Goal: Information Seeking & Learning: Learn about a topic

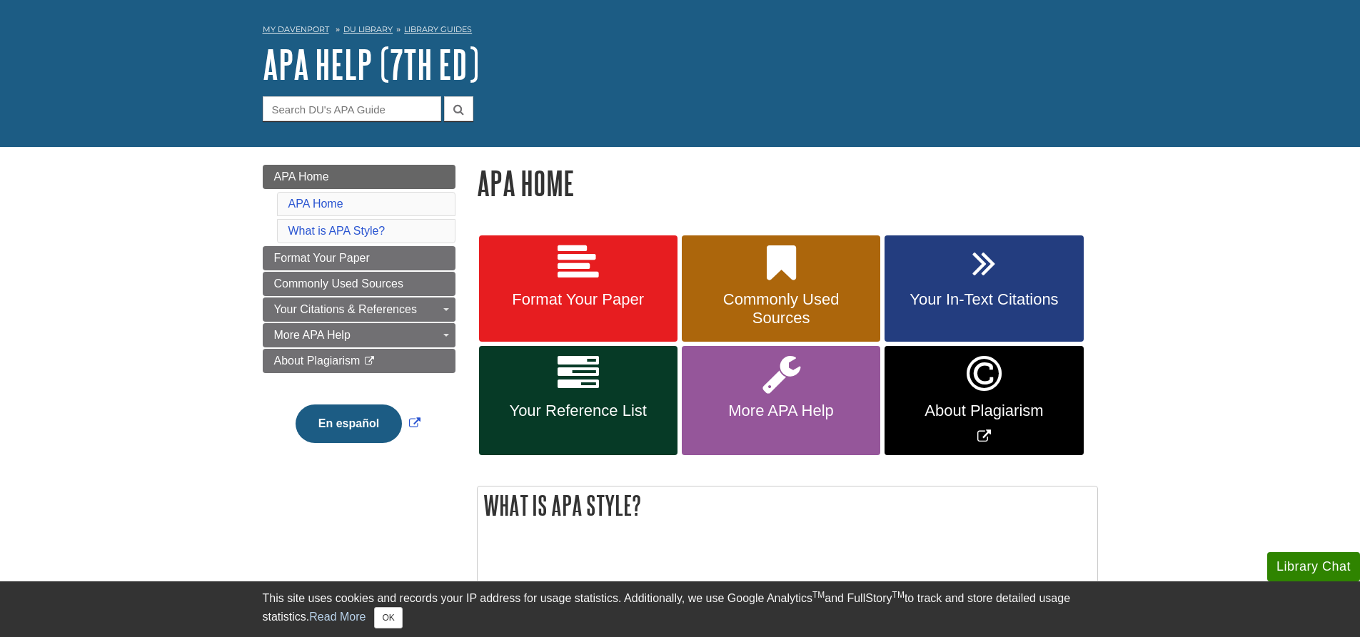
scroll to position [71, 0]
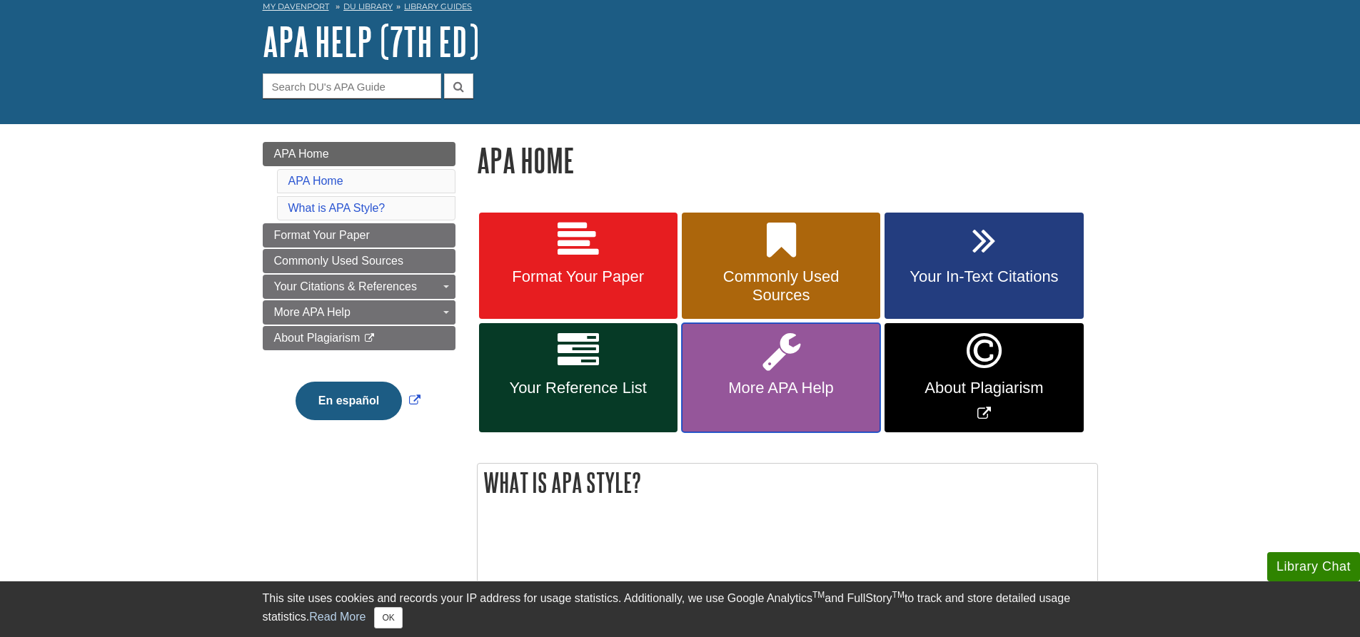
click at [779, 360] on icon at bounding box center [781, 350] width 38 height 41
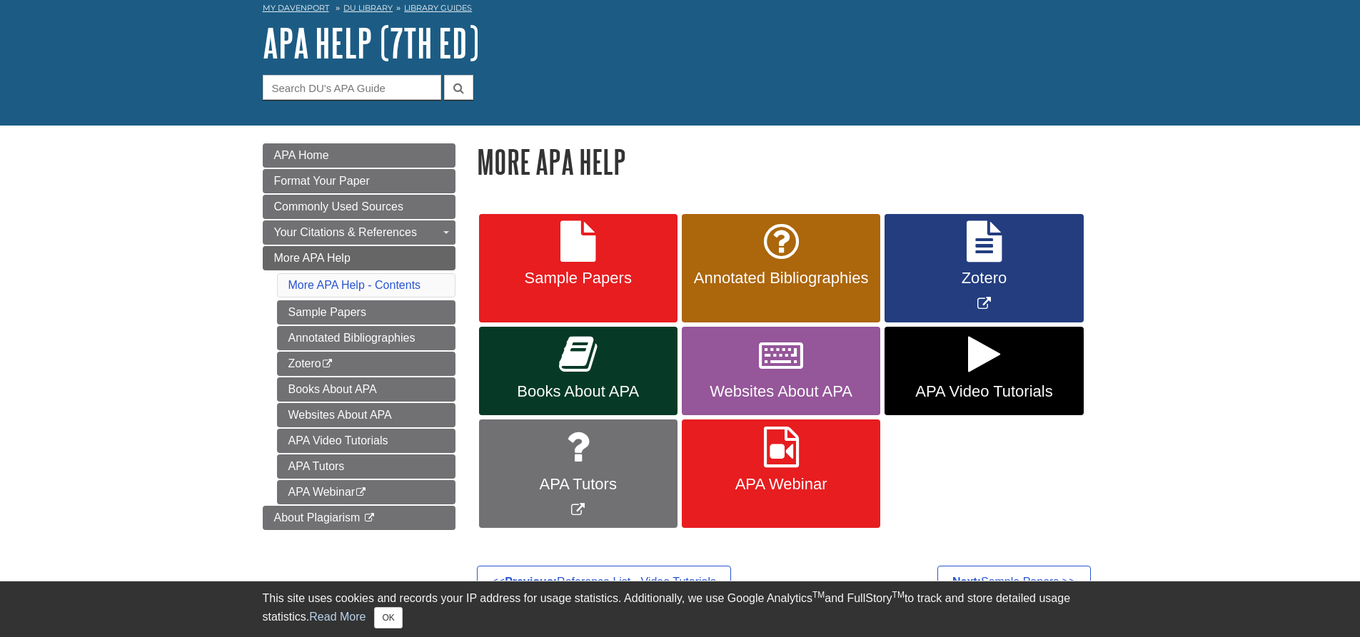
scroll to position [214, 0]
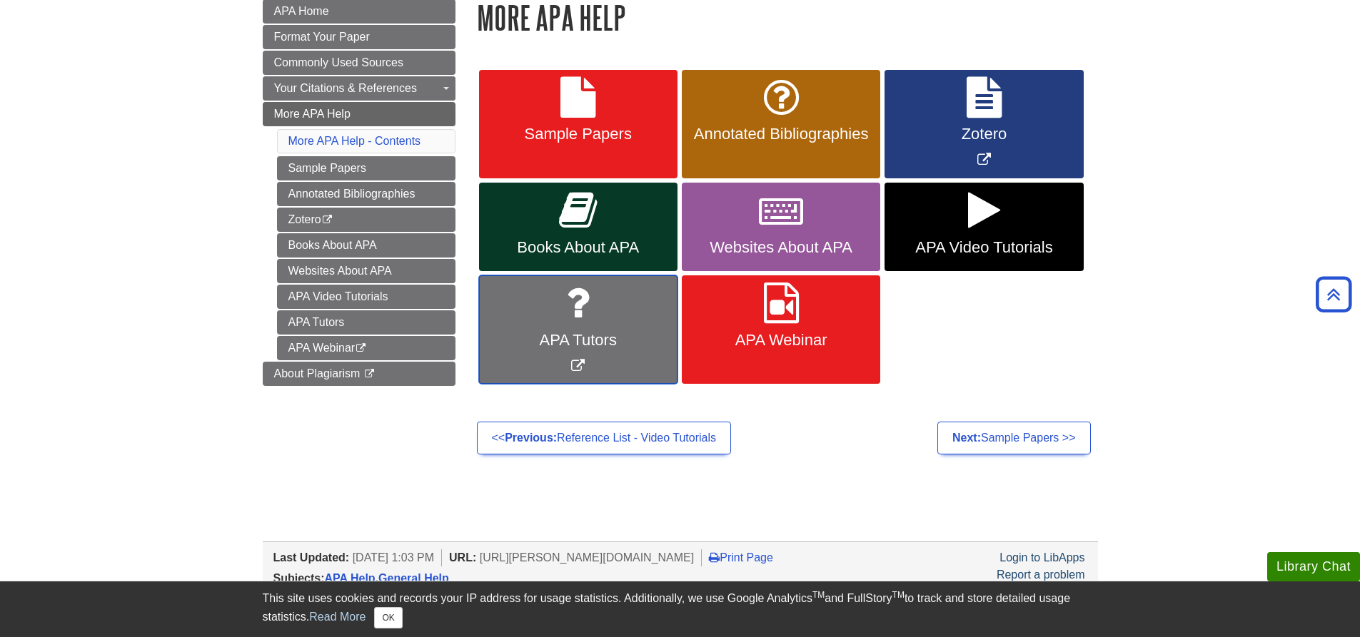
click at [585, 308] on icon "Link opens in new window" at bounding box center [578, 303] width 24 height 41
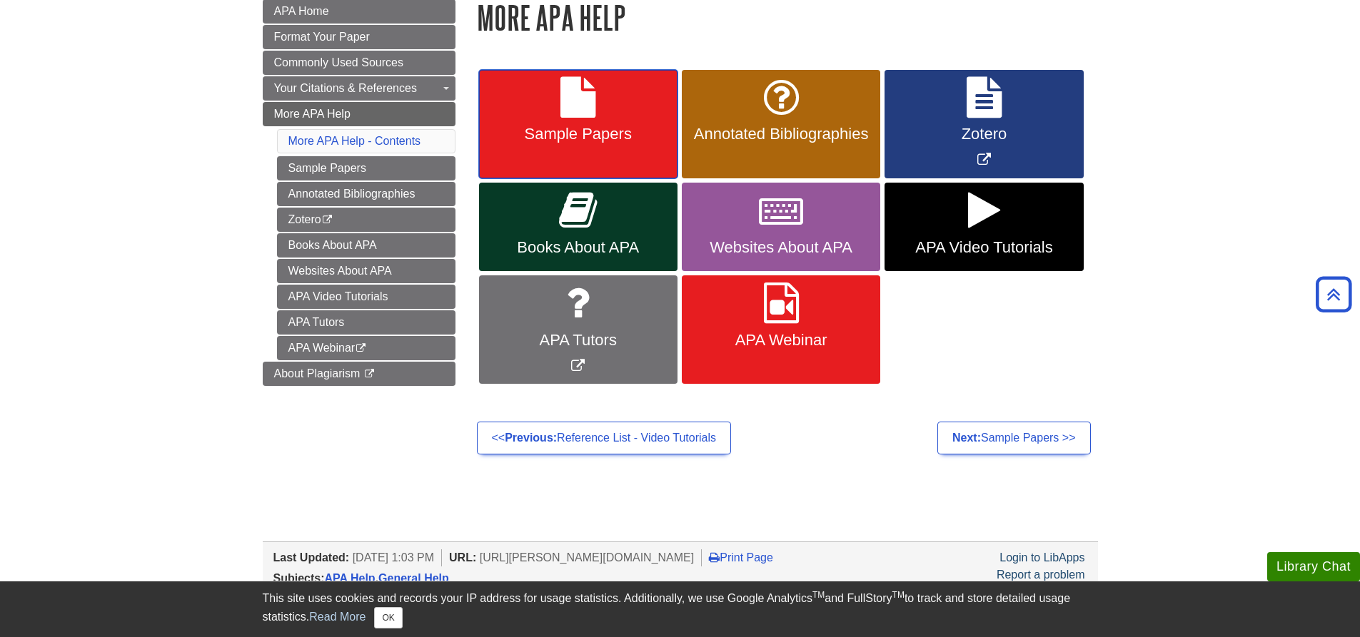
click at [612, 121] on link "Sample Papers" at bounding box center [578, 124] width 198 height 109
